Goal: Find specific page/section: Find specific page/section

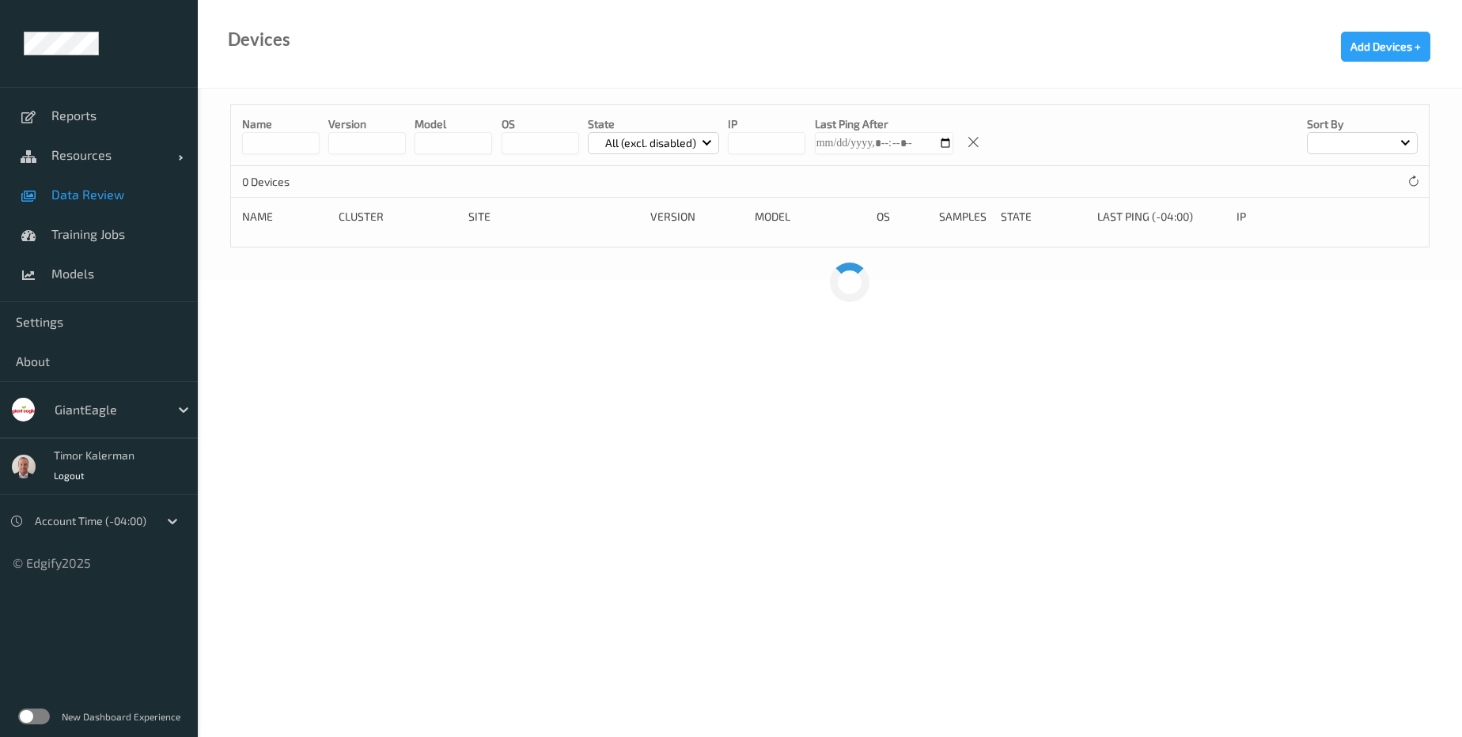
click at [111, 195] on span "Data Review" at bounding box center [116, 195] width 131 height 16
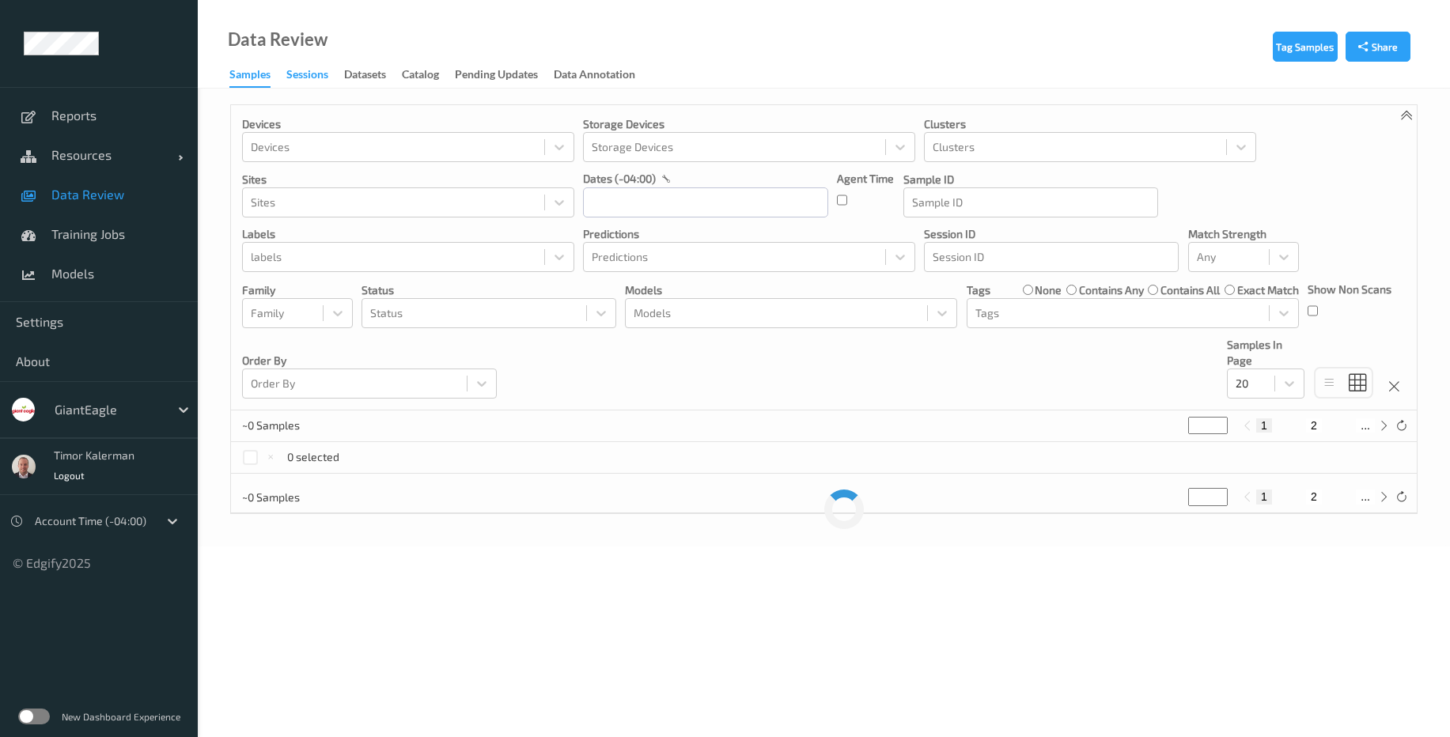
click at [301, 76] on div "Sessions" at bounding box center [307, 76] width 42 height 20
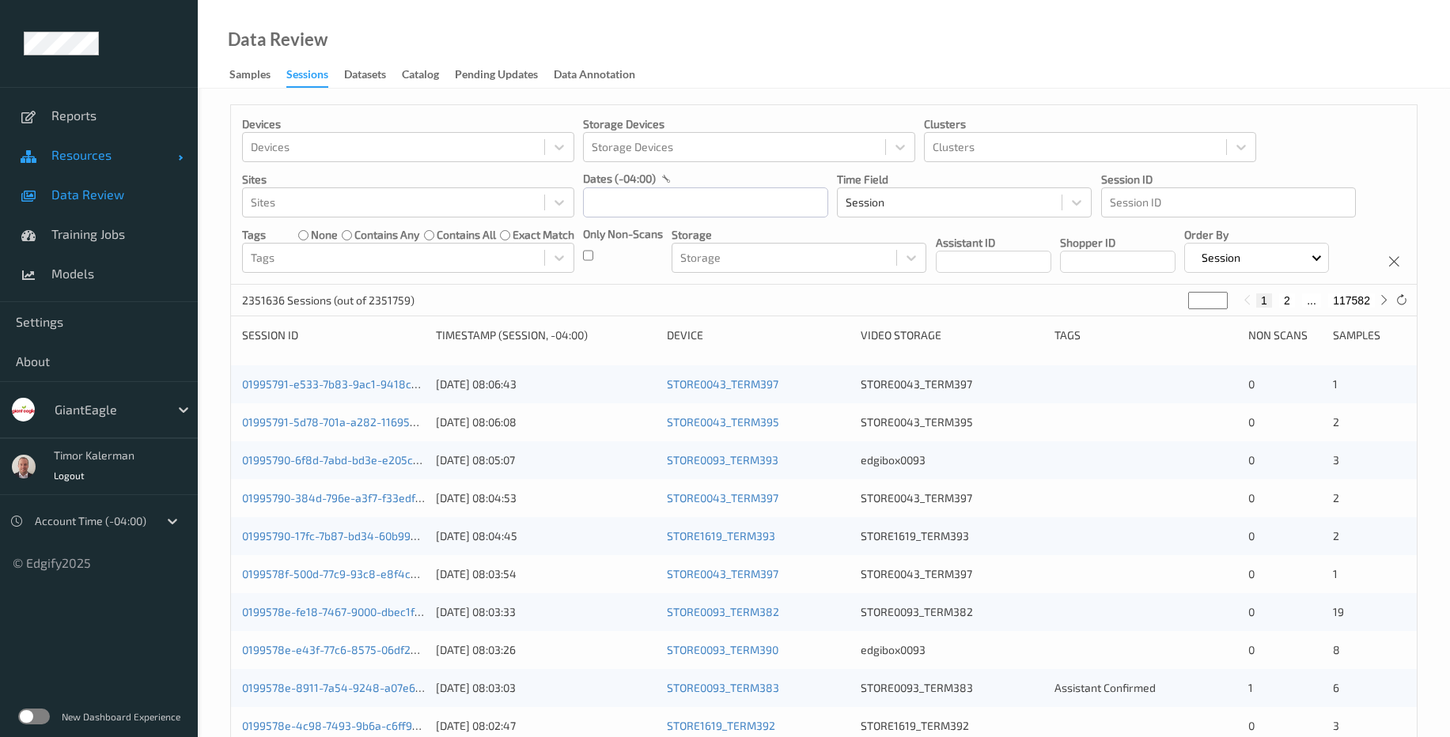
click at [85, 161] on span "Resources" at bounding box center [114, 155] width 127 height 16
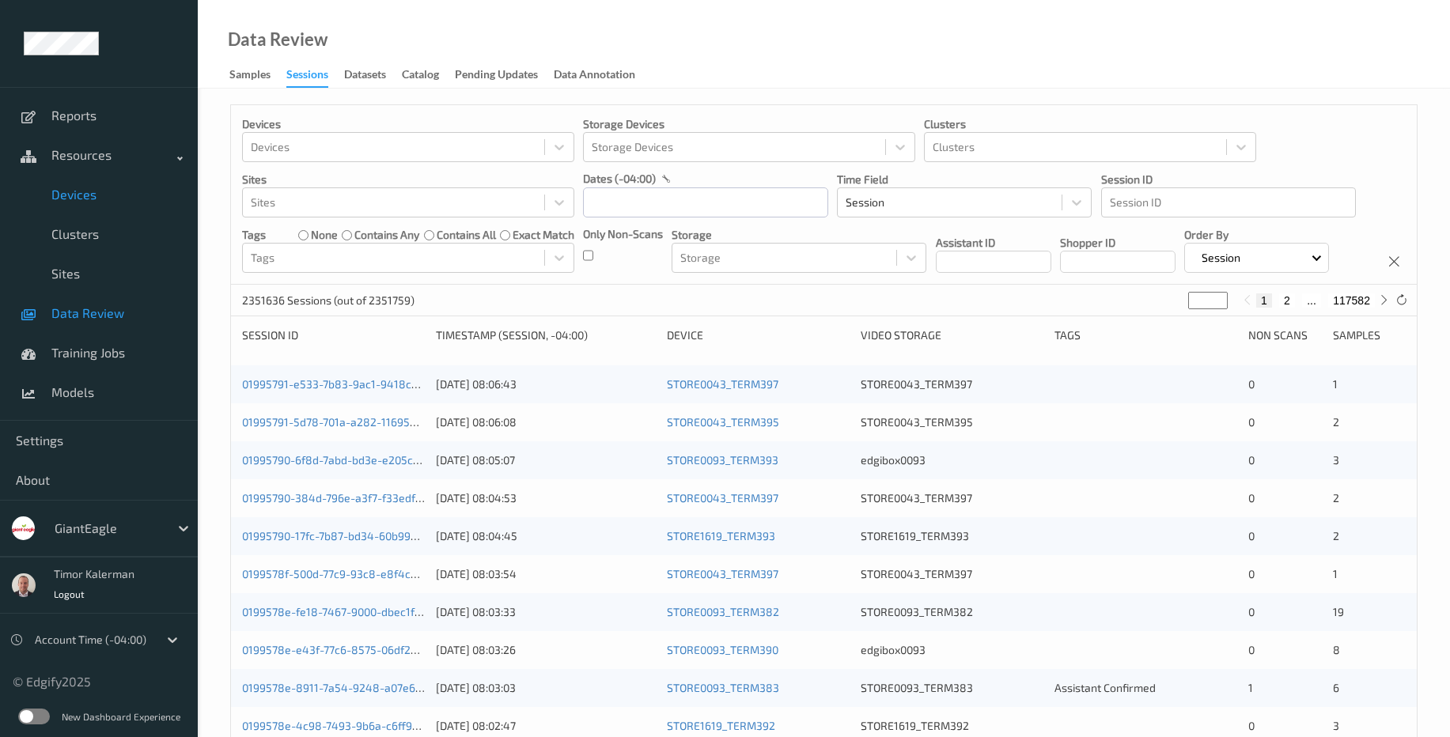
drag, startPoint x: 100, startPoint y: 206, endPoint x: 129, endPoint y: 199, distance: 29.3
click at [100, 205] on link "Devices" at bounding box center [99, 195] width 198 height 40
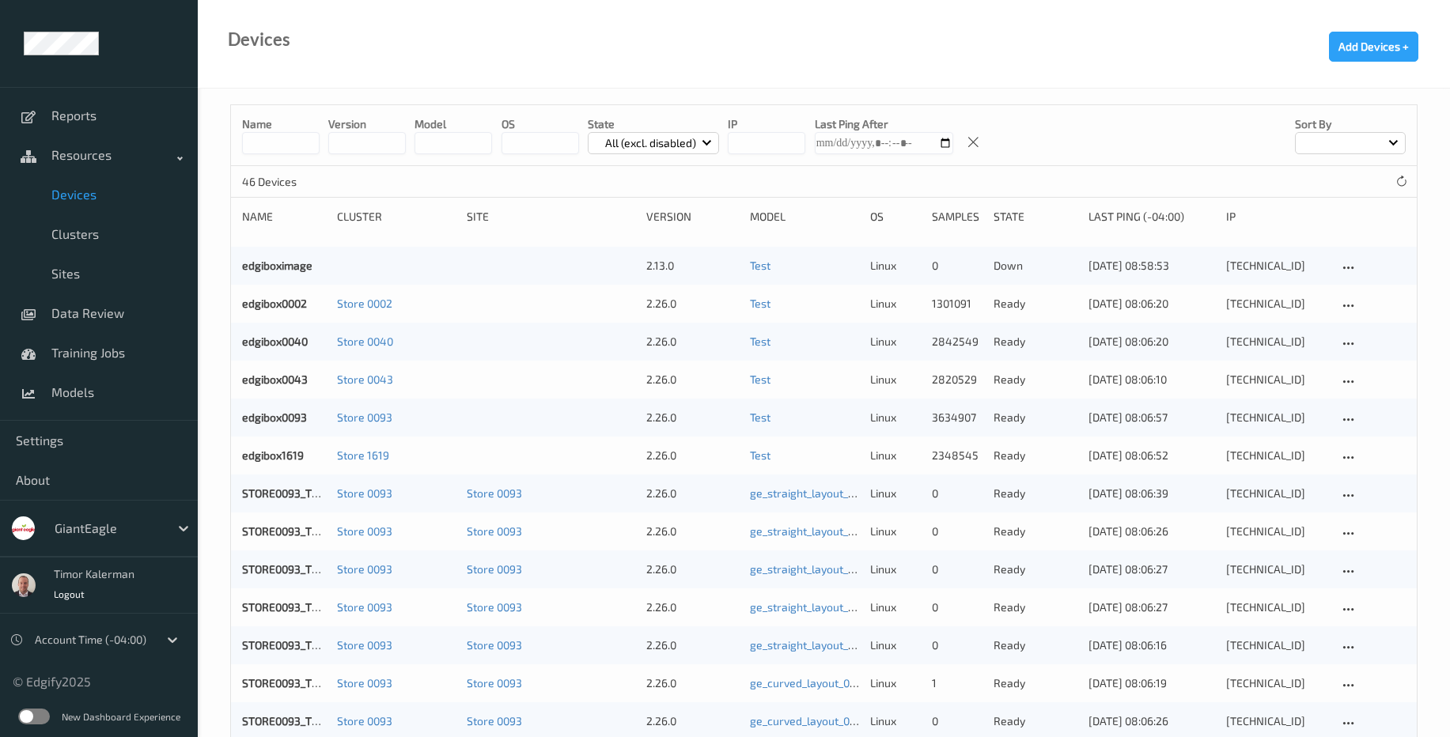
click at [267, 150] on input at bounding box center [281, 143] width 78 height 22
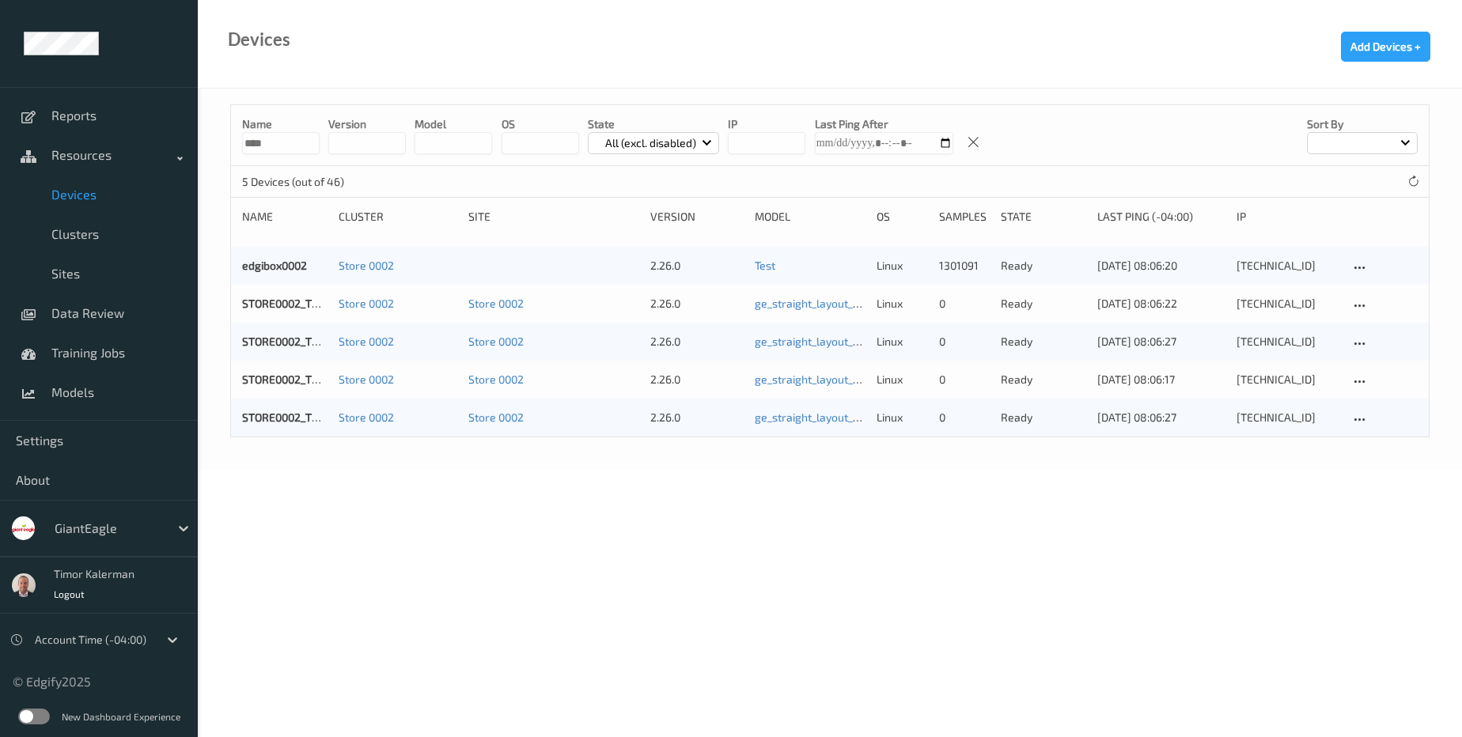
type input "****"
click at [296, 306] on link "STORE0002_TERM393" at bounding box center [298, 303] width 112 height 13
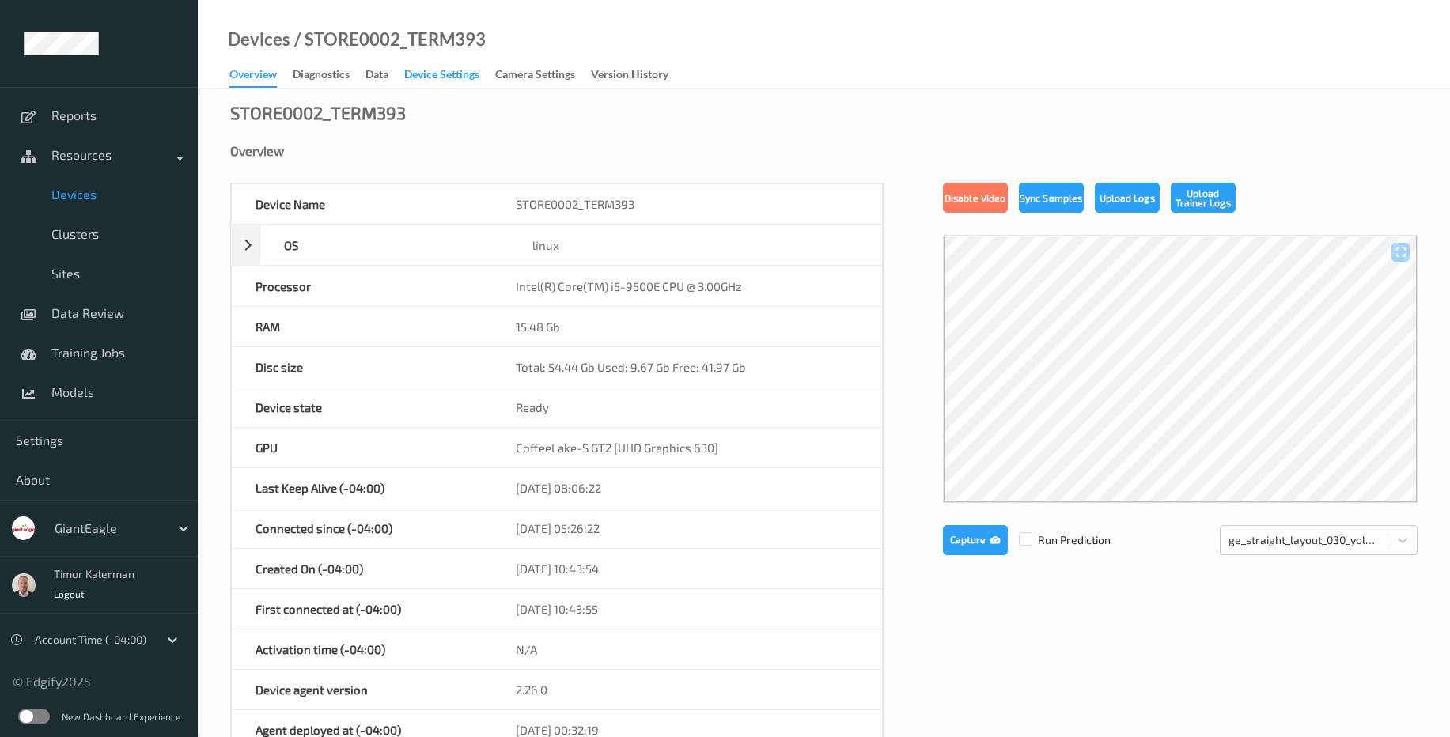
click at [430, 78] on div "Device Settings" at bounding box center [441, 76] width 75 height 20
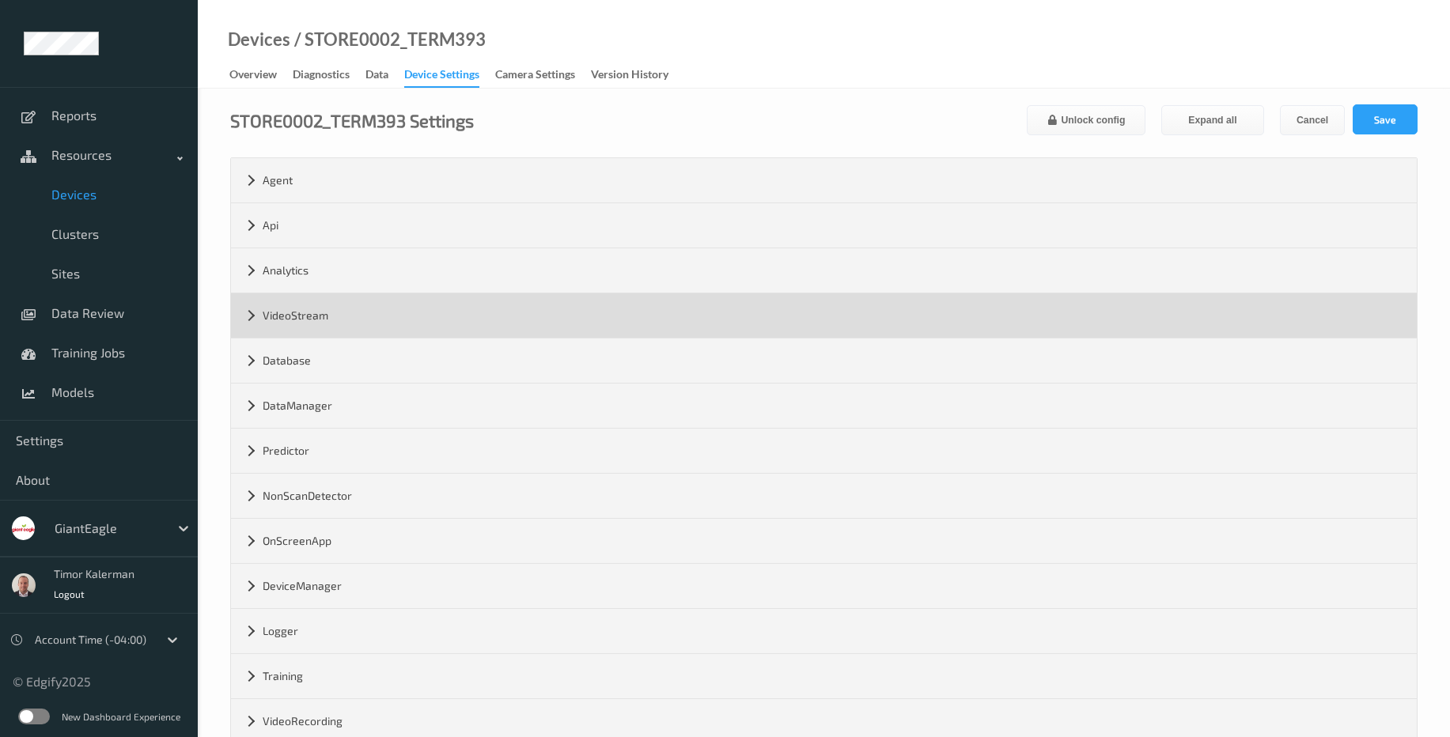
click at [338, 308] on div "VideoStream" at bounding box center [824, 315] width 1186 height 44
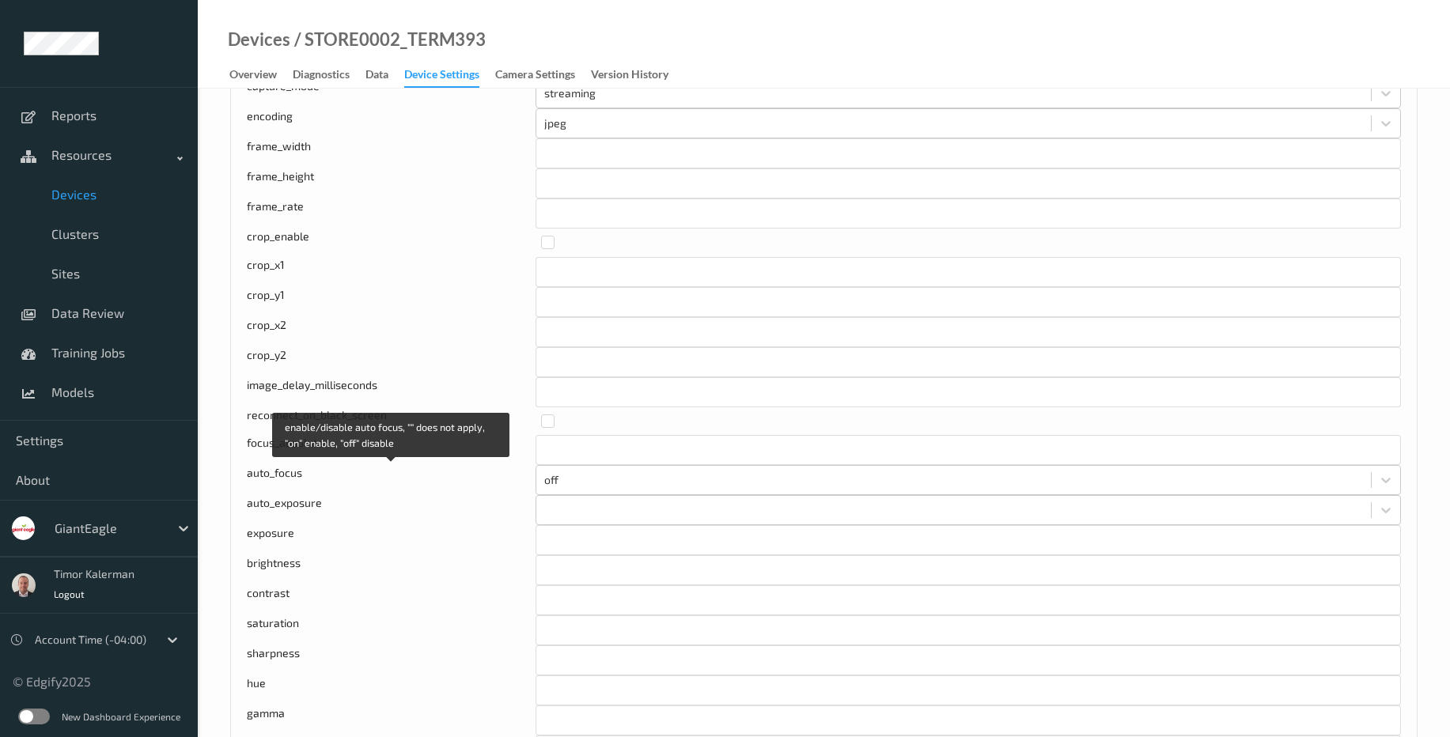
scroll to position [380, 0]
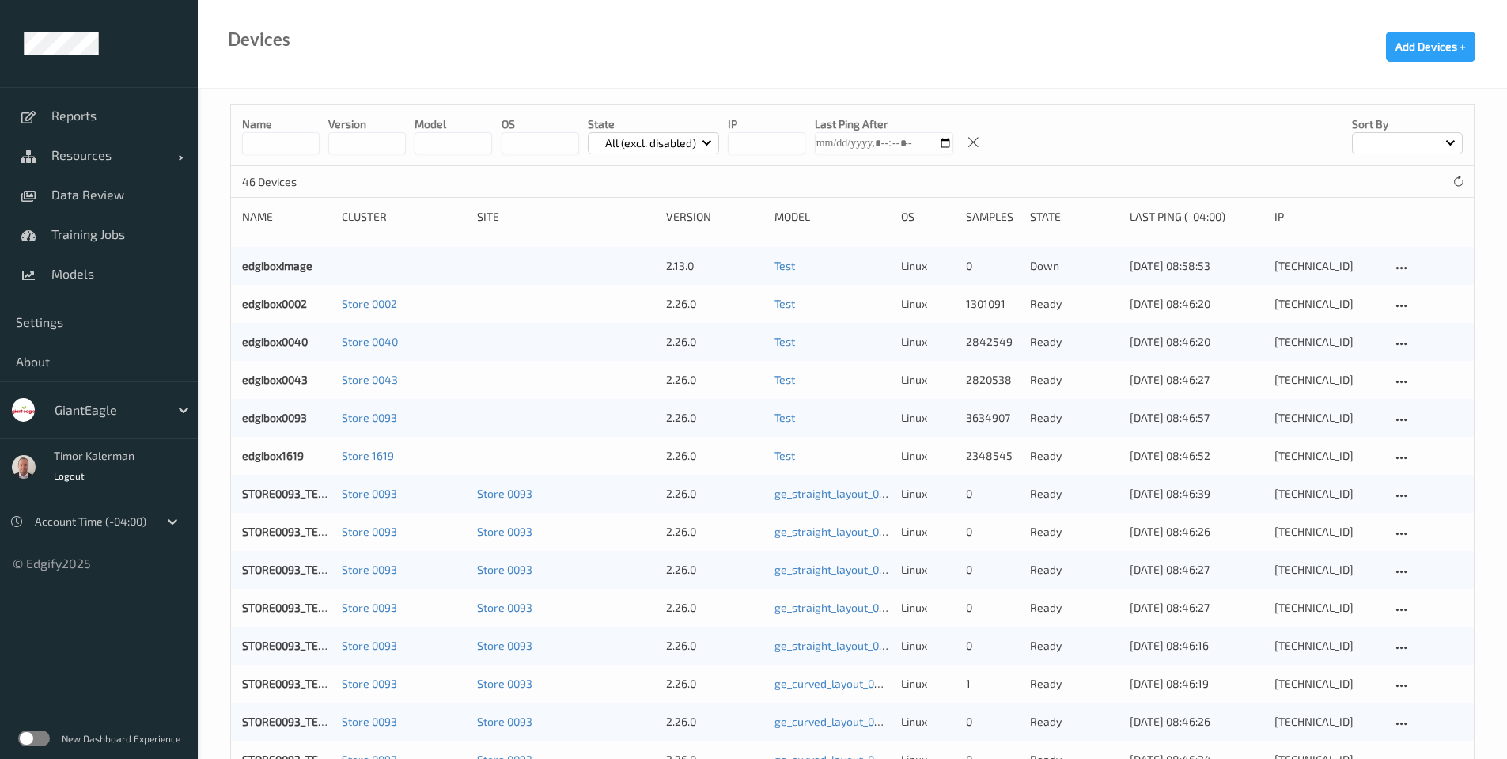
click at [108, 414] on div at bounding box center [108, 409] width 107 height 19
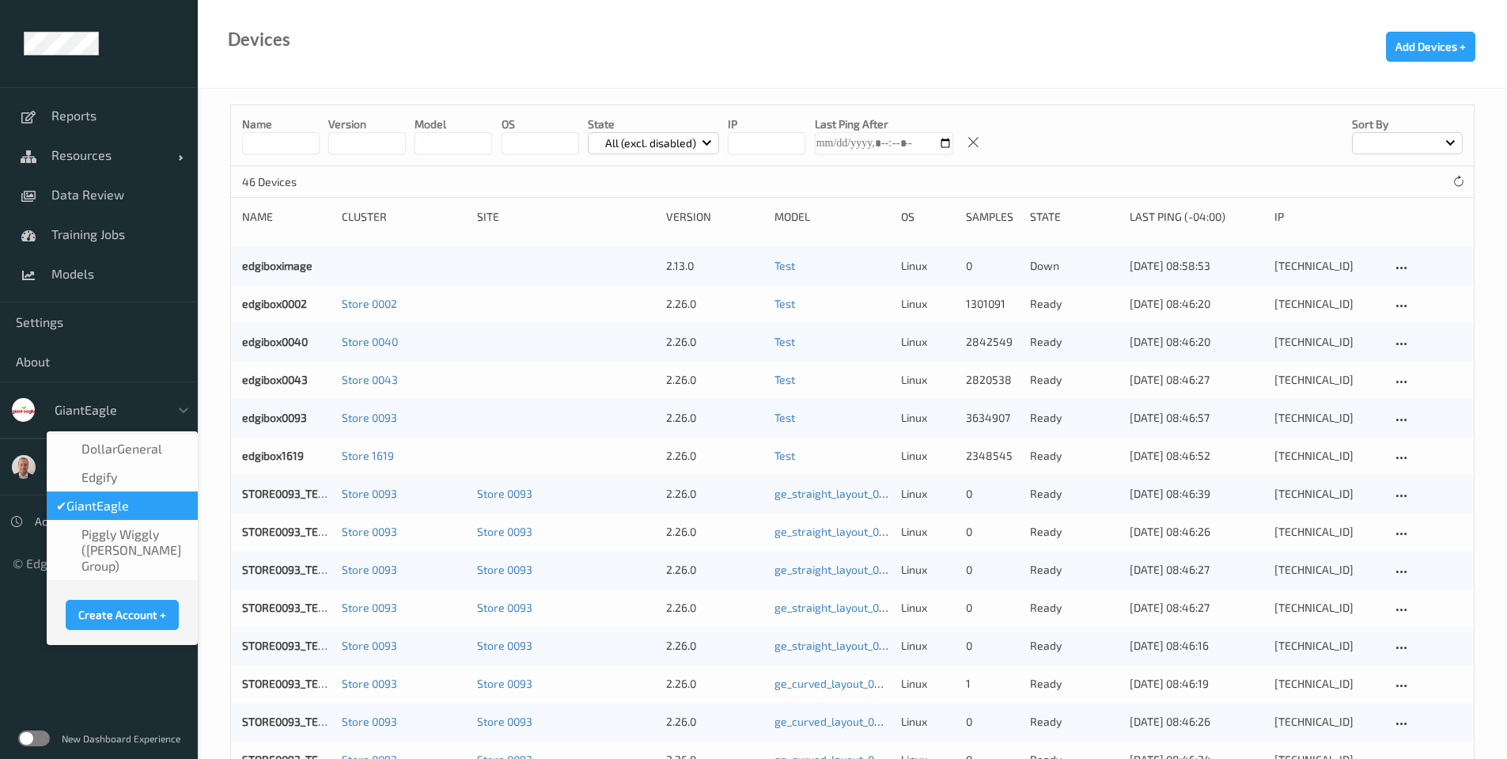
click at [35, 729] on div "New Dashboard Experience" at bounding box center [99, 737] width 198 height 41
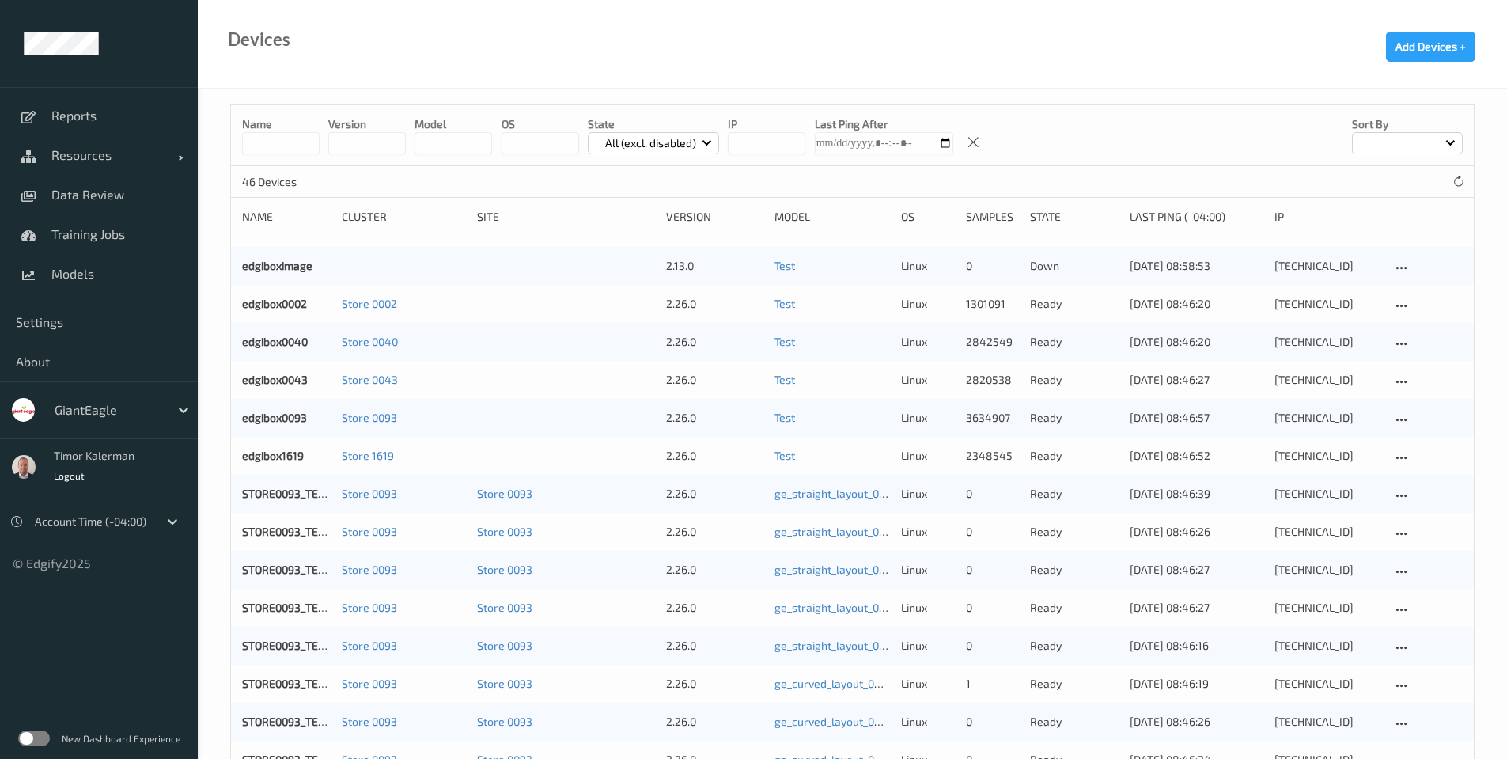
click at [33, 745] on label at bounding box center [34, 738] width 32 height 16
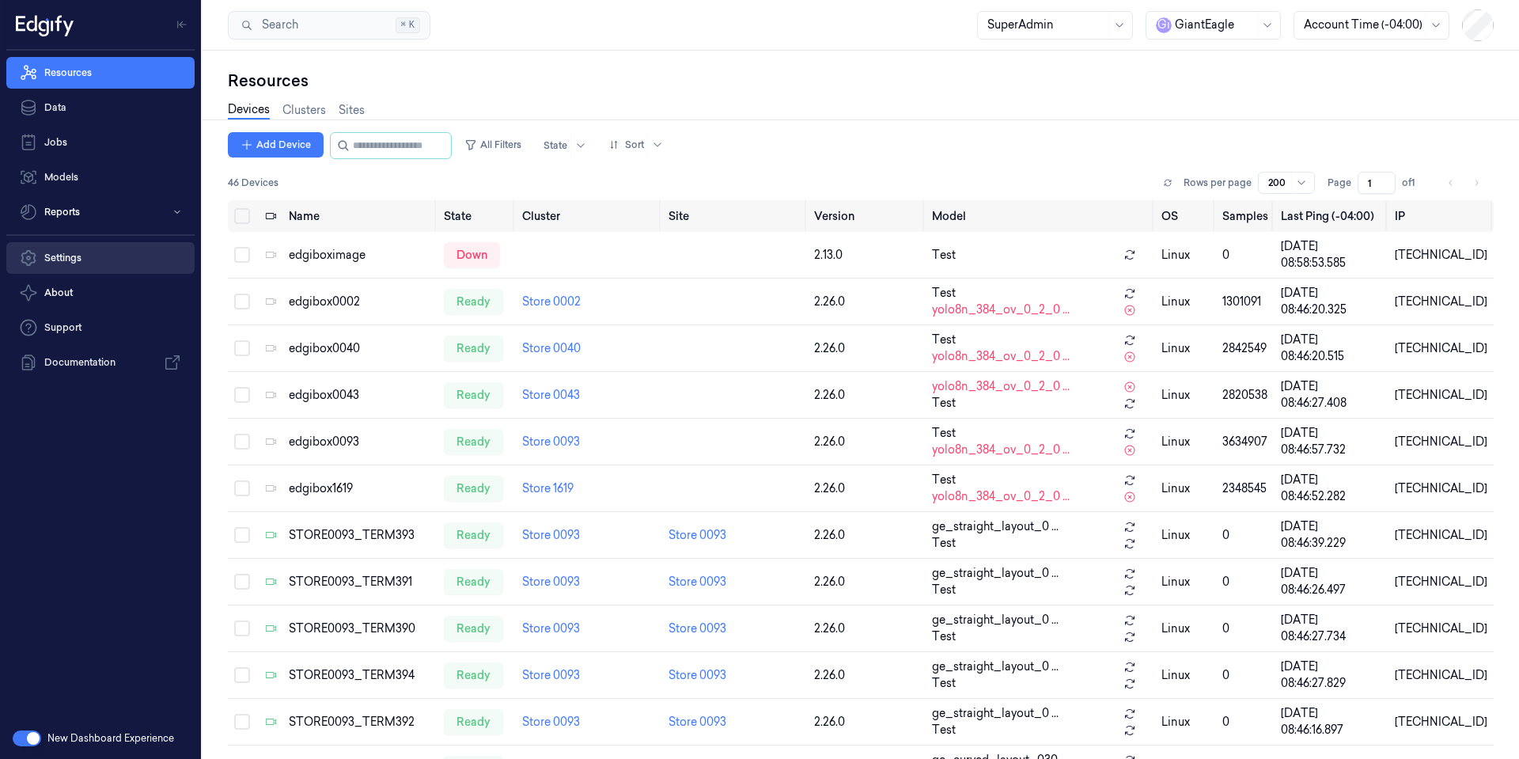
click at [68, 252] on link "Settings" at bounding box center [100, 258] width 188 height 32
click at [61, 252] on link "Settings" at bounding box center [100, 258] width 188 height 32
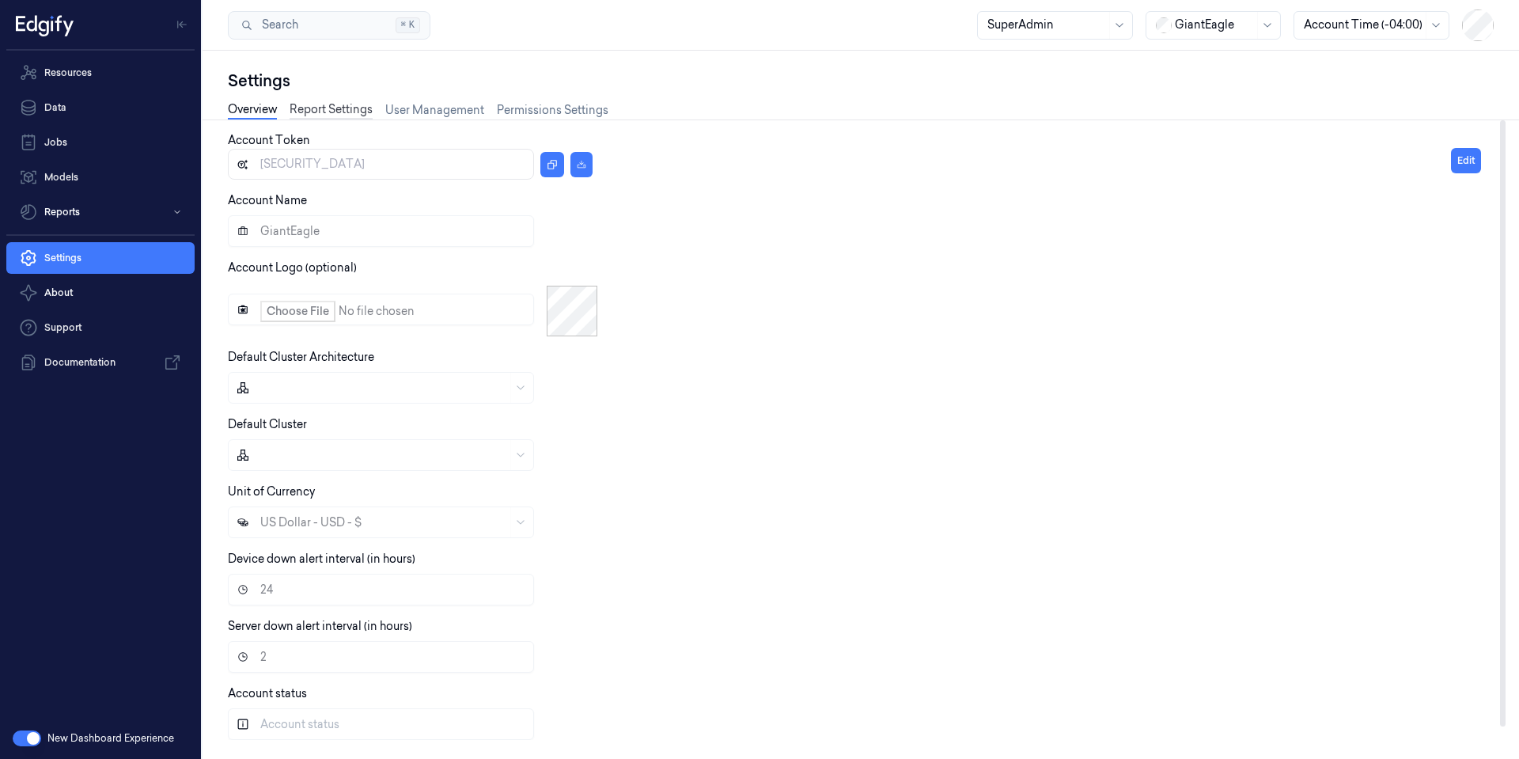
click at [332, 113] on link "Report Settings" at bounding box center [330, 110] width 83 height 18
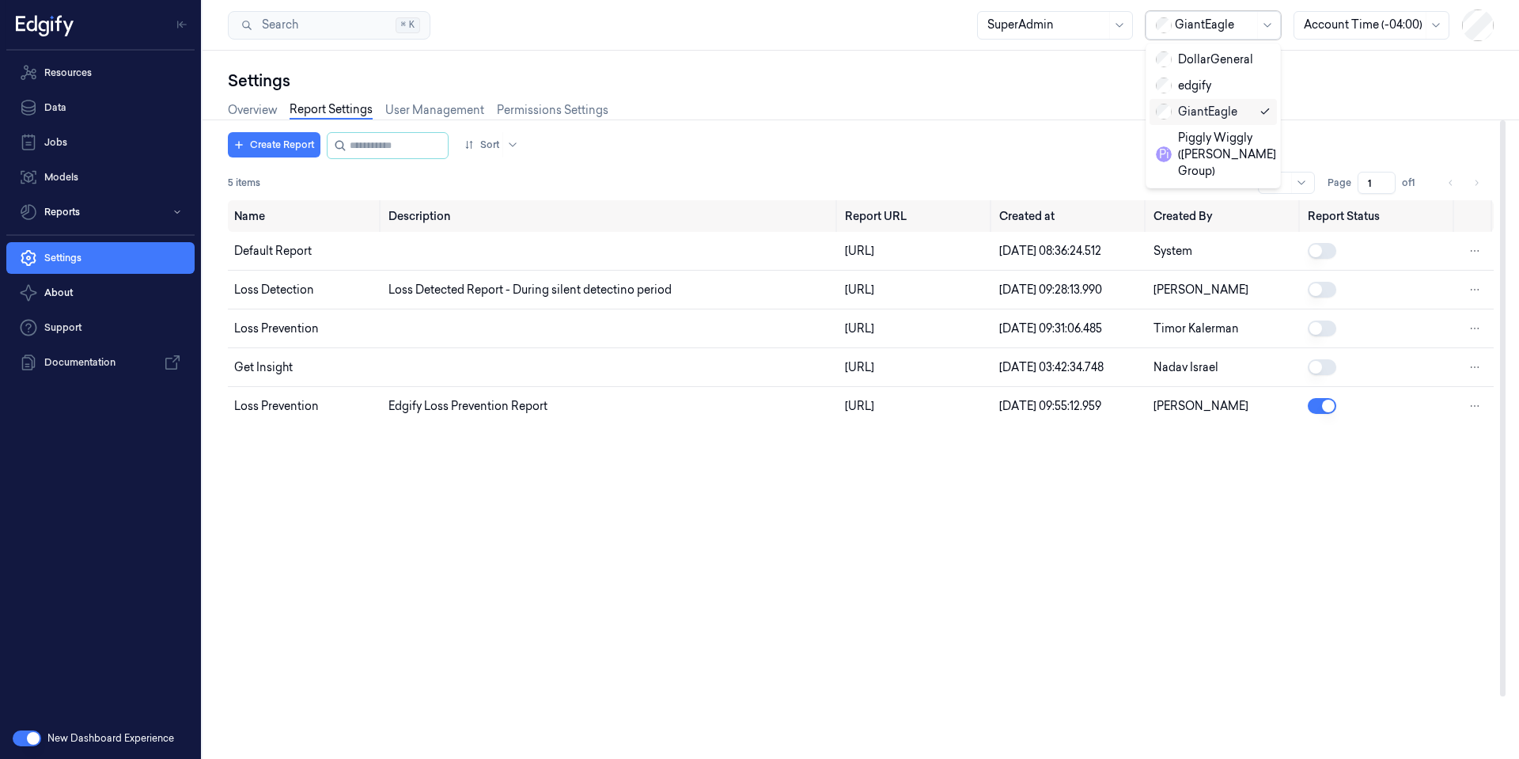
click at [1192, 17] on div at bounding box center [1214, 25] width 79 height 17
click at [1192, 59] on div "DollarGeneral" at bounding box center [1204, 59] width 97 height 17
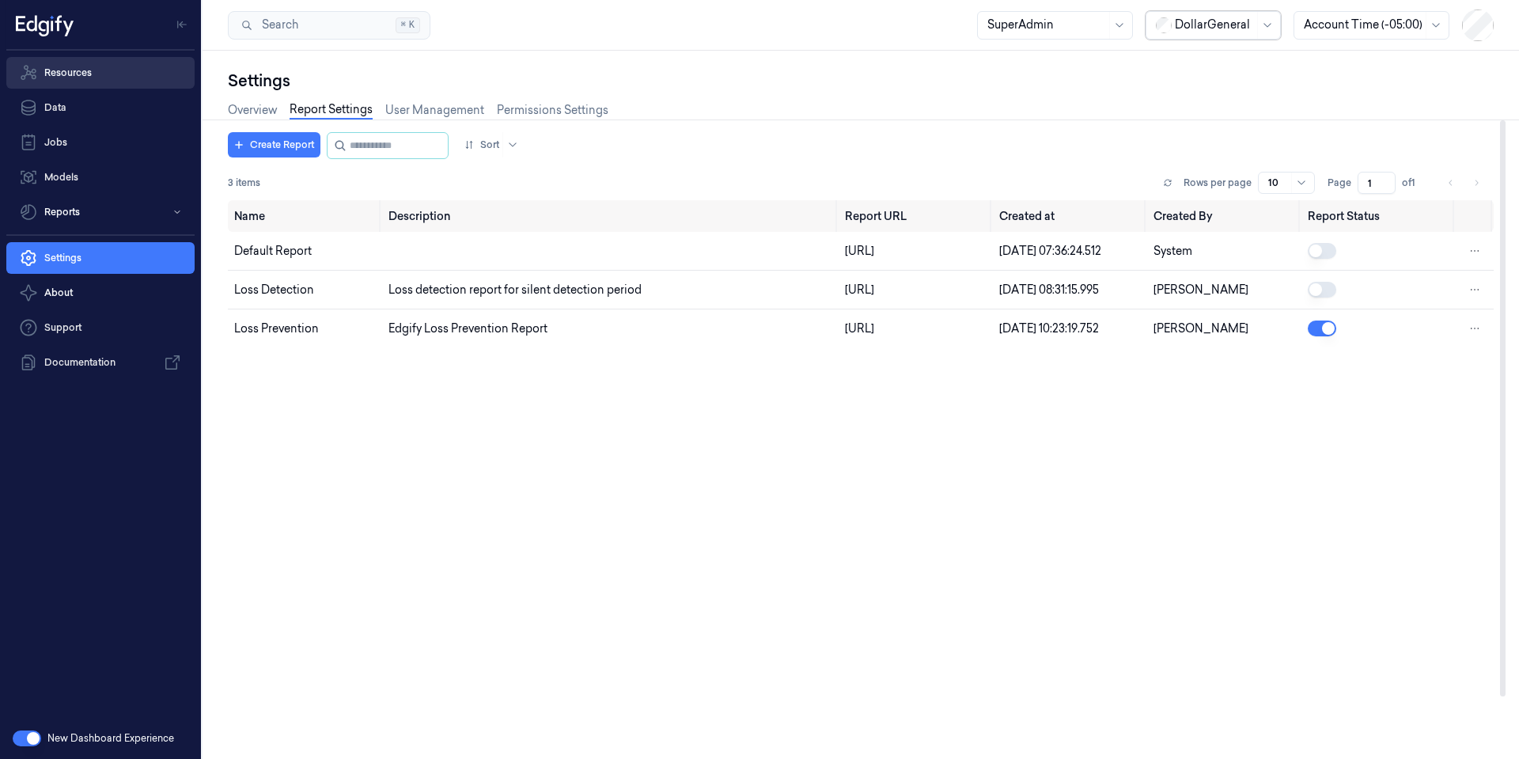
click at [98, 74] on link "Resources" at bounding box center [100, 73] width 188 height 32
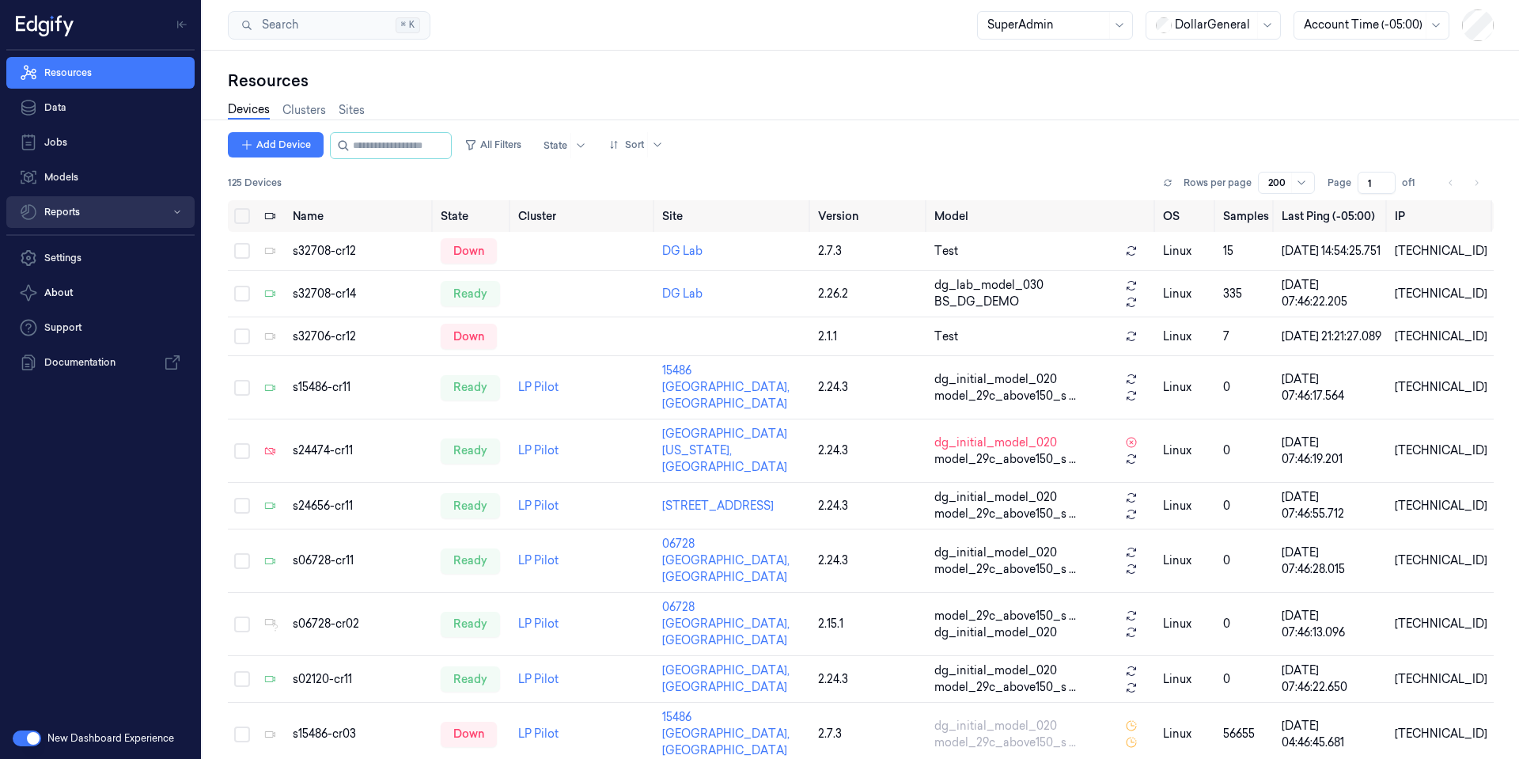
click at [104, 215] on button "Reports" at bounding box center [100, 212] width 188 height 32
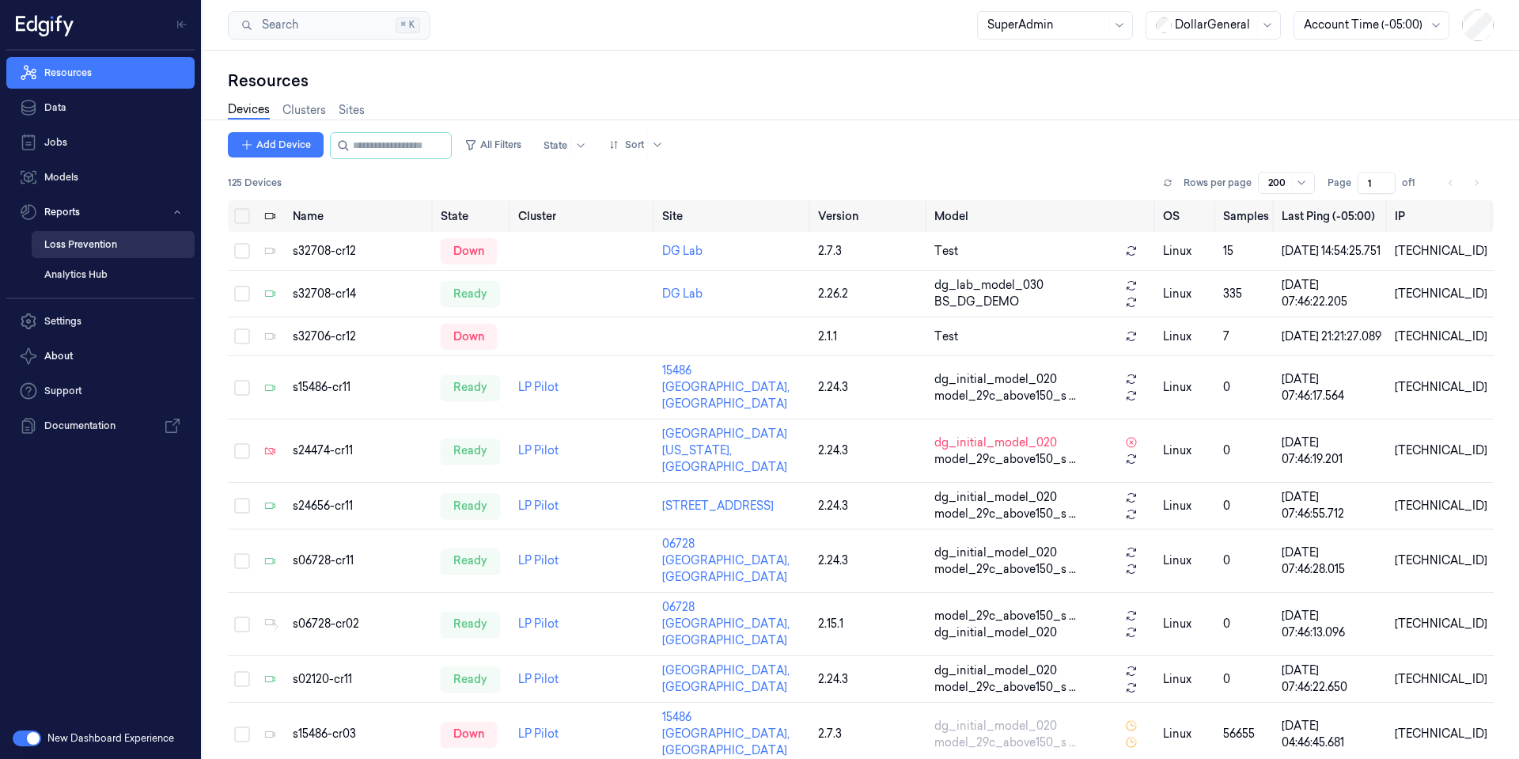
click at [105, 248] on link "Loss Prevention" at bounding box center [113, 244] width 163 height 27
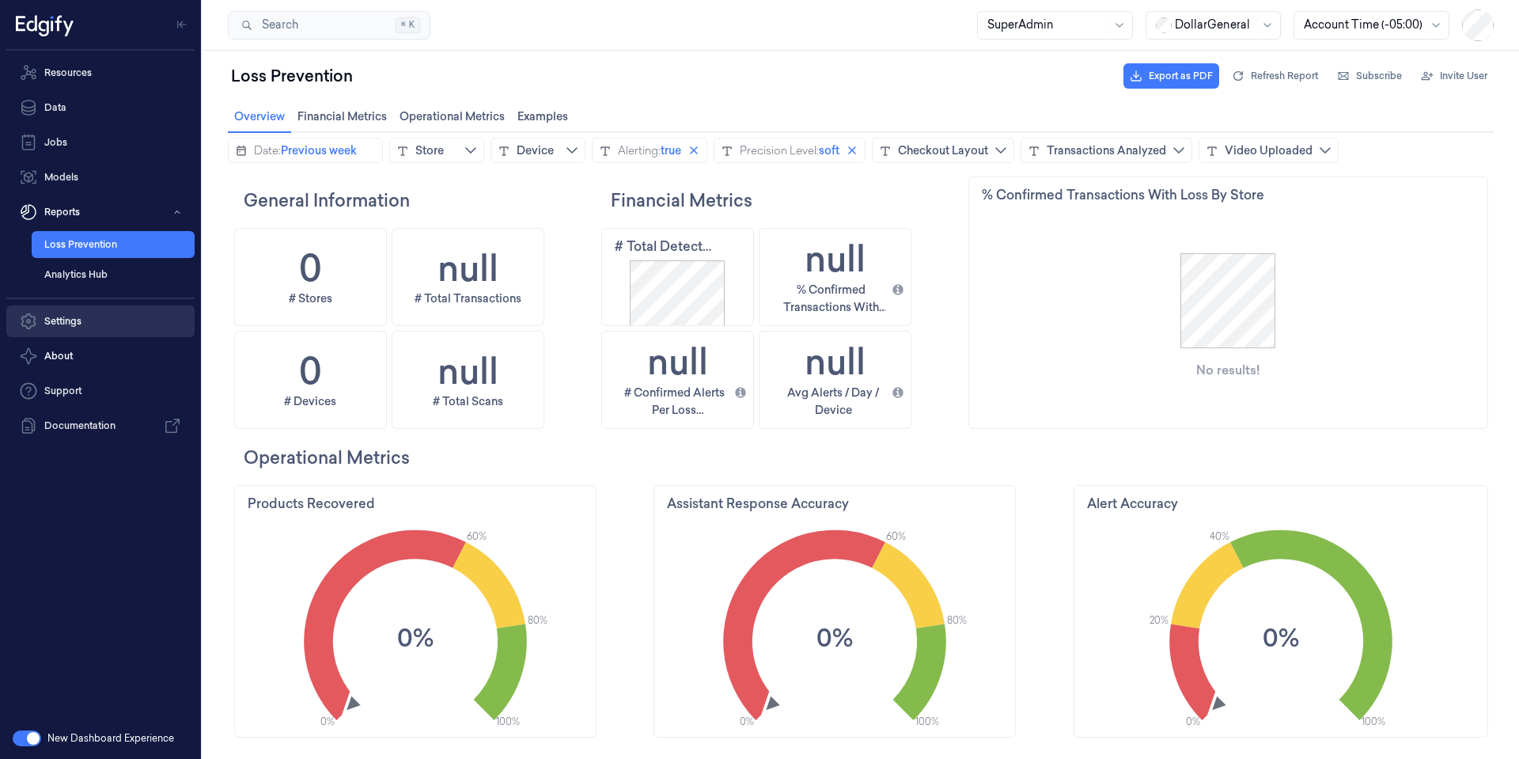
click at [60, 323] on link "Settings" at bounding box center [100, 321] width 188 height 32
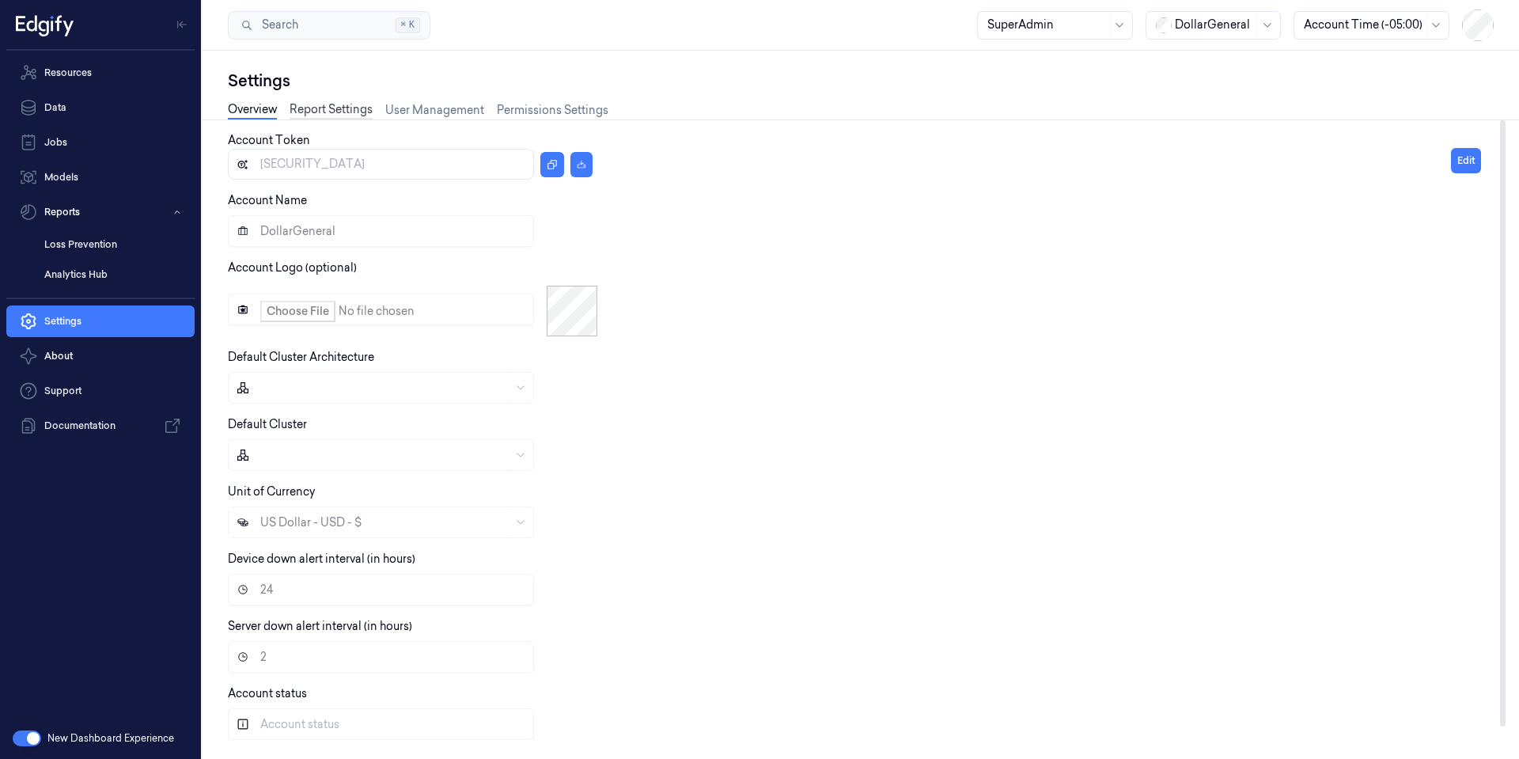
click at [316, 110] on link "Report Settings" at bounding box center [330, 110] width 83 height 18
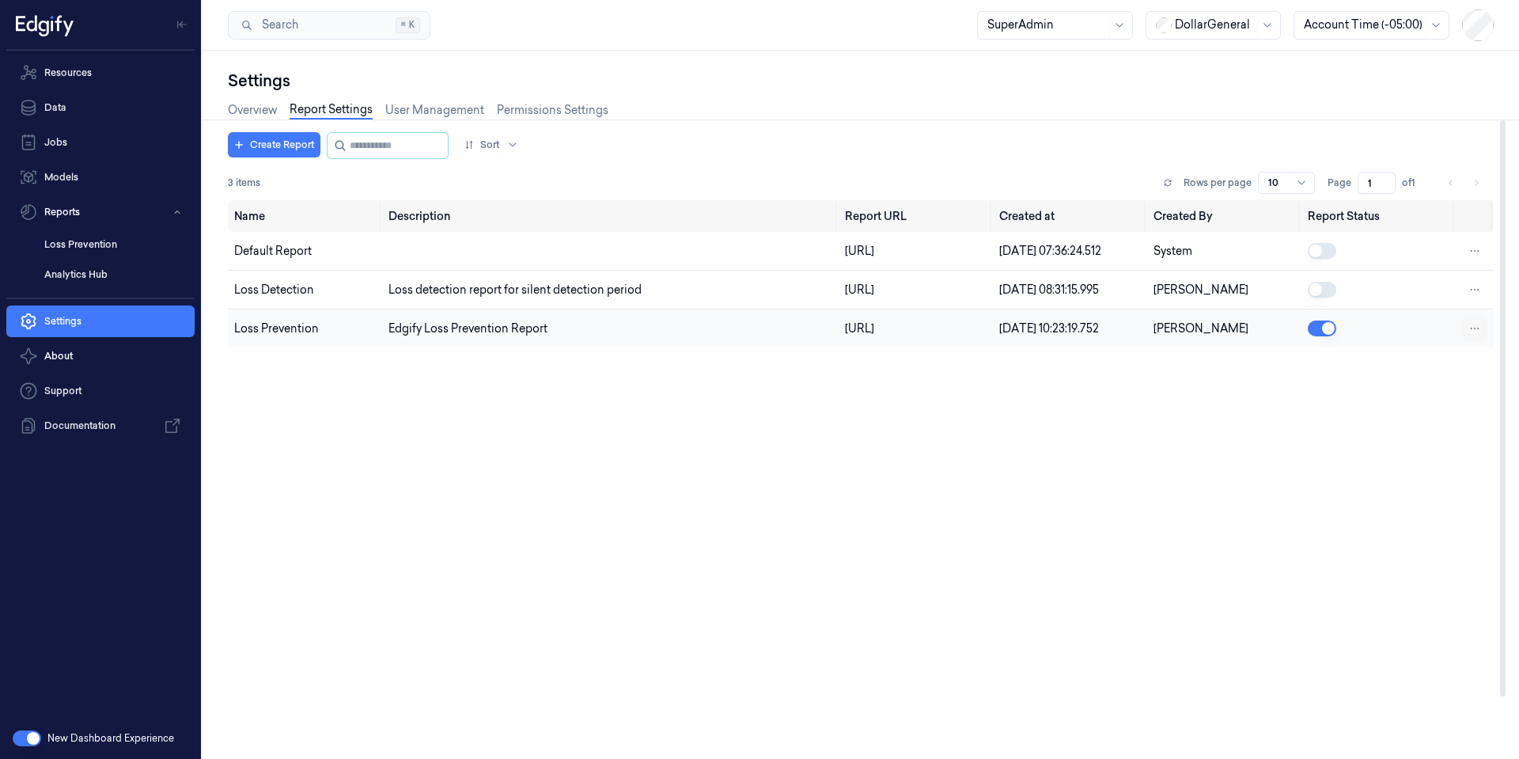
click at [1484, 346] on html "Resources Data Jobs Models Reports Loss Prevention Analytics Hub Settings About…" at bounding box center [759, 379] width 1519 height 759
click at [380, 486] on html "Resources Data Jobs Models Reports Loss Prevention Analytics Hub Settings About…" at bounding box center [759, 379] width 1519 height 759
click at [74, 217] on button "Reports" at bounding box center [100, 212] width 188 height 32
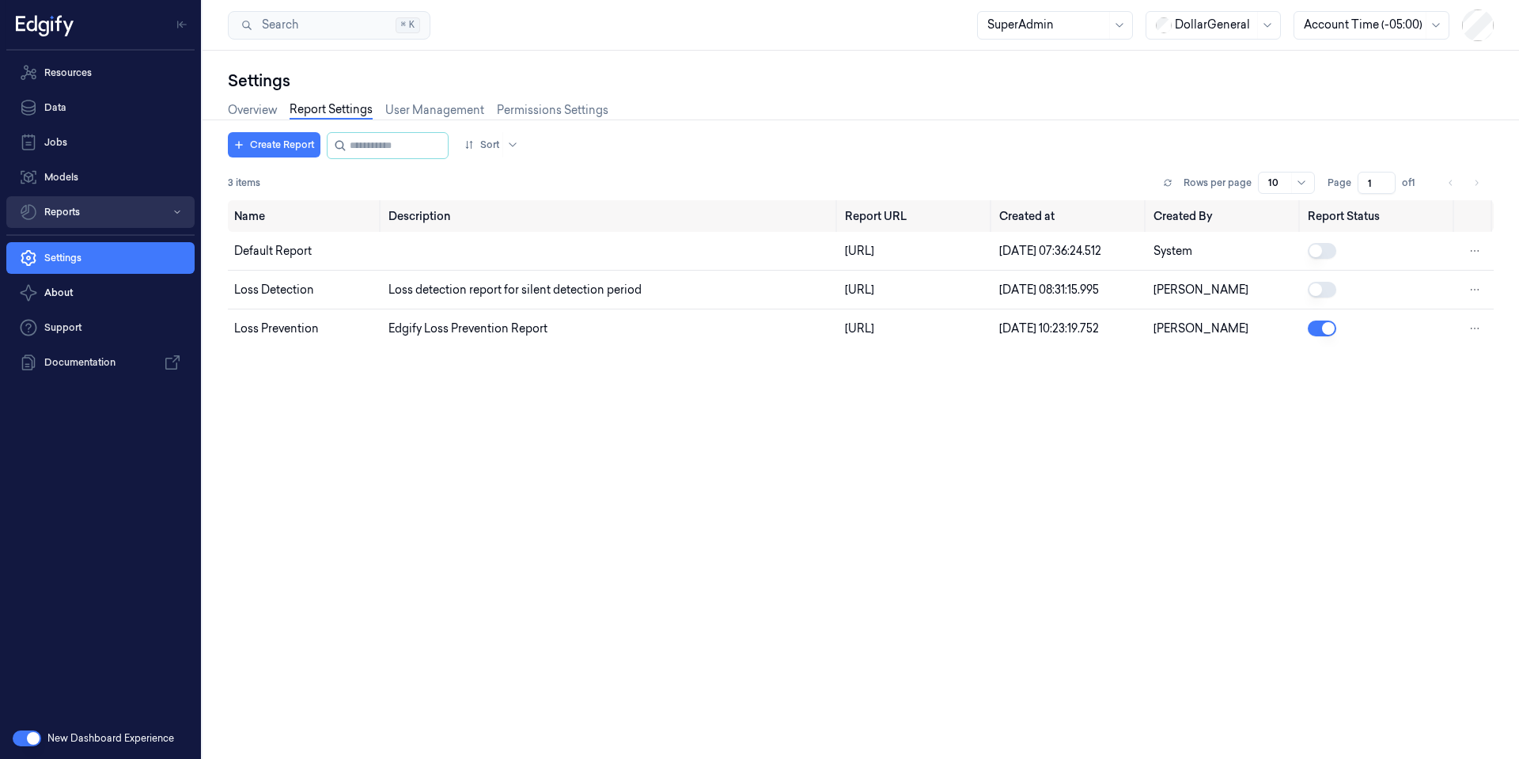
click at [83, 214] on button "Reports" at bounding box center [100, 212] width 188 height 32
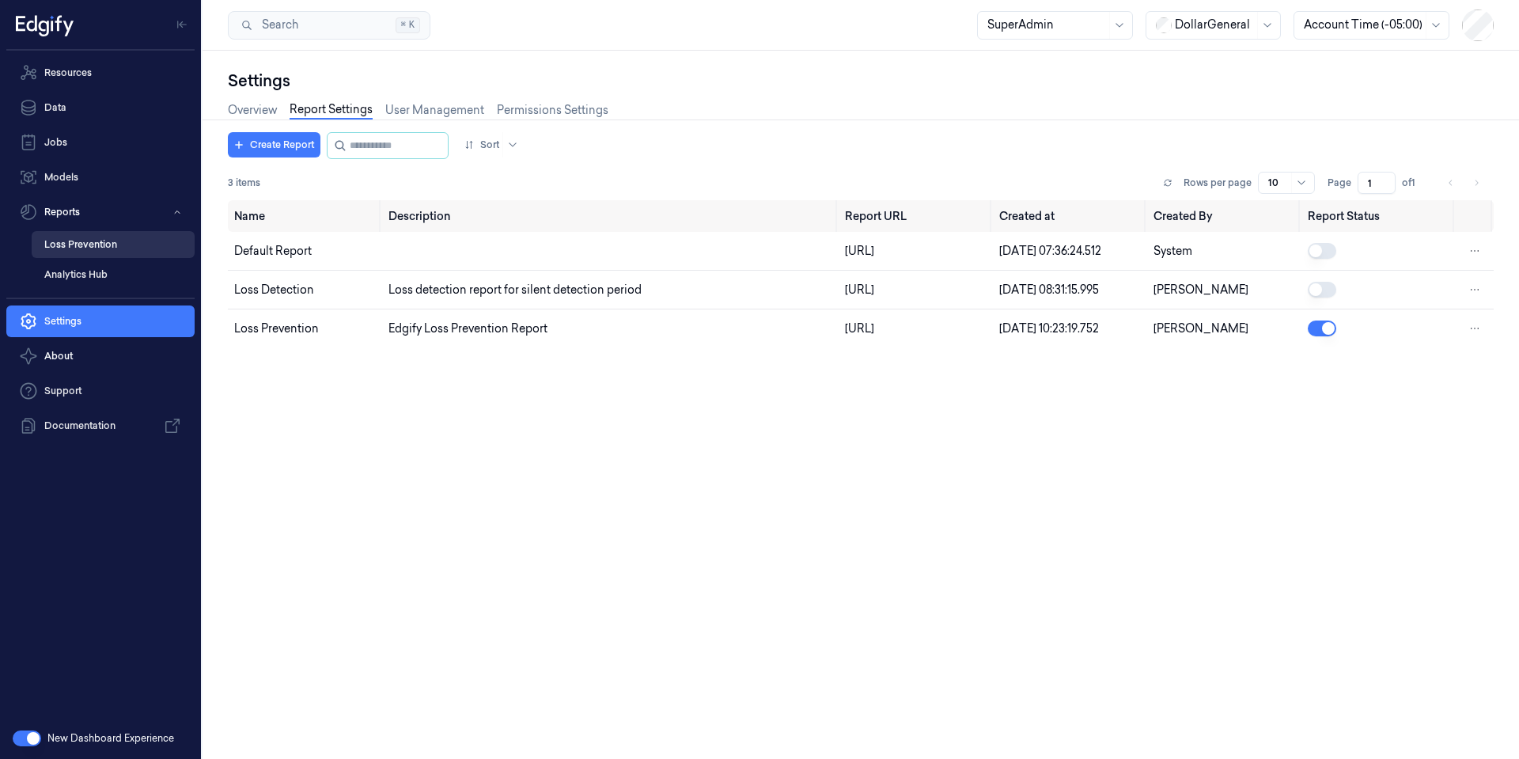
click at [91, 247] on link "Loss Prevention" at bounding box center [113, 244] width 163 height 27
